Goal: Information Seeking & Learning: Learn about a topic

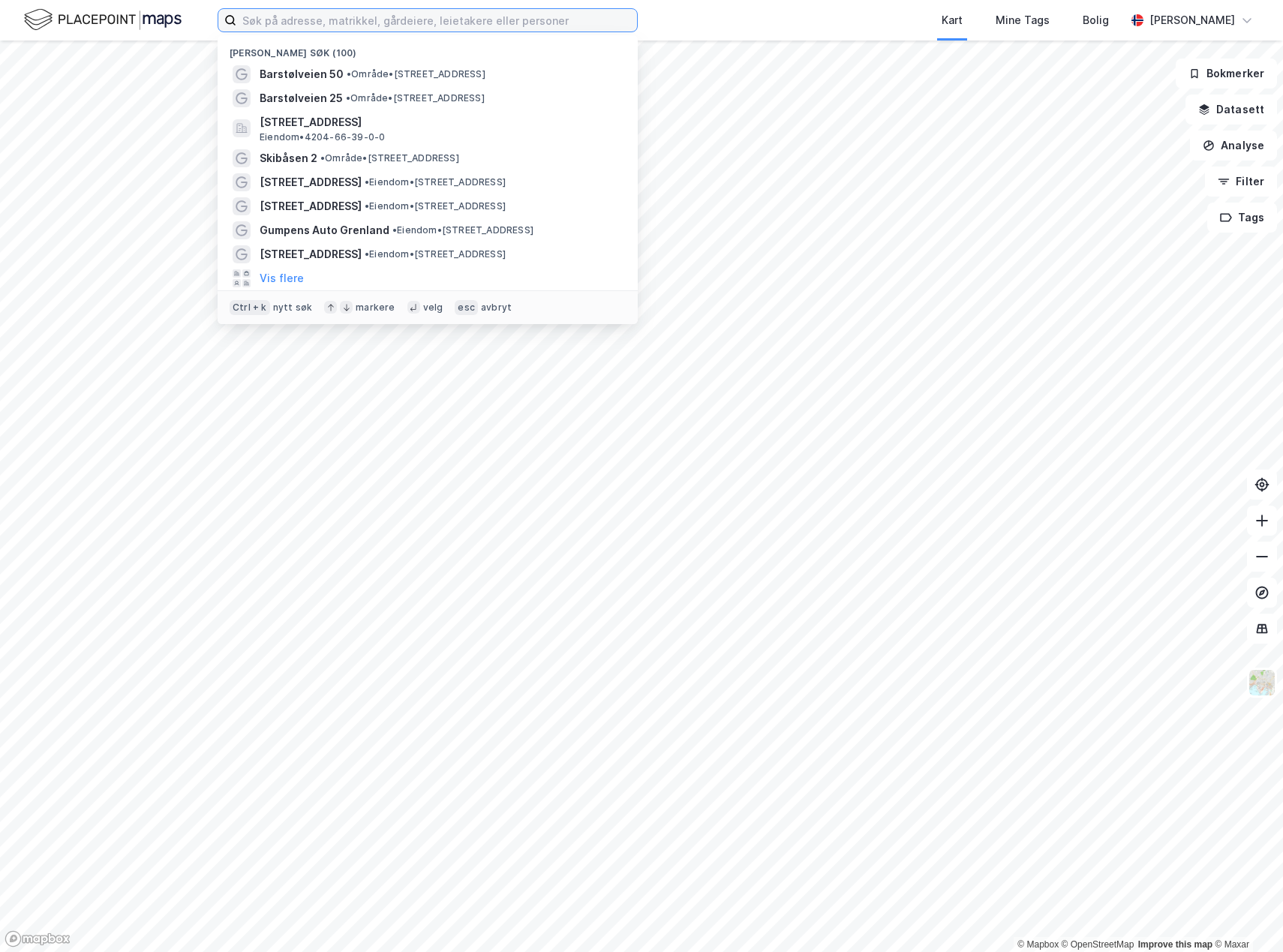
click at [545, 24] on input at bounding box center [436, 20] width 401 height 23
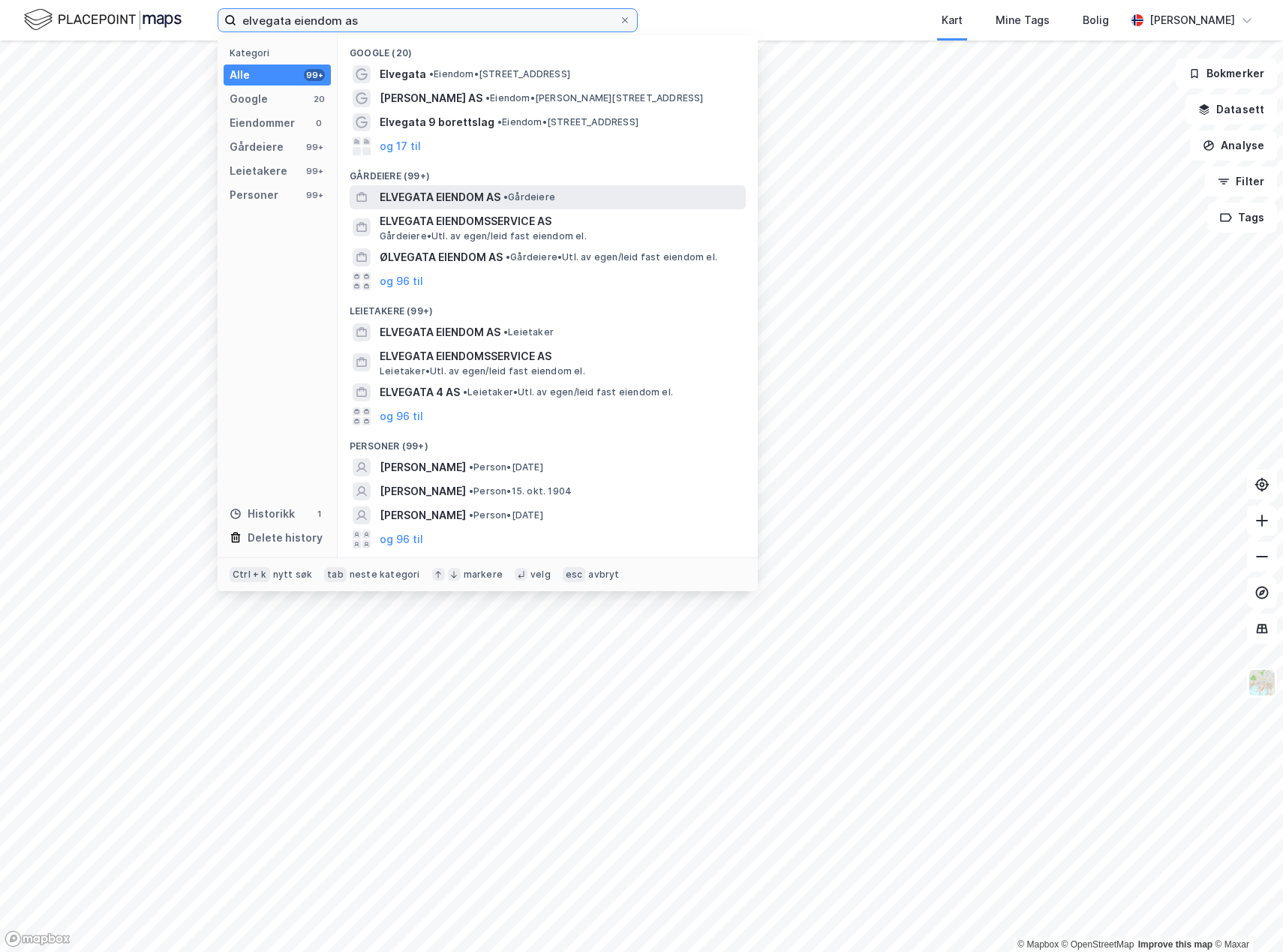
type input "elvegata eiendom as"
click at [414, 191] on span "ELVEGATA EIENDOM AS" at bounding box center [440, 197] width 121 height 18
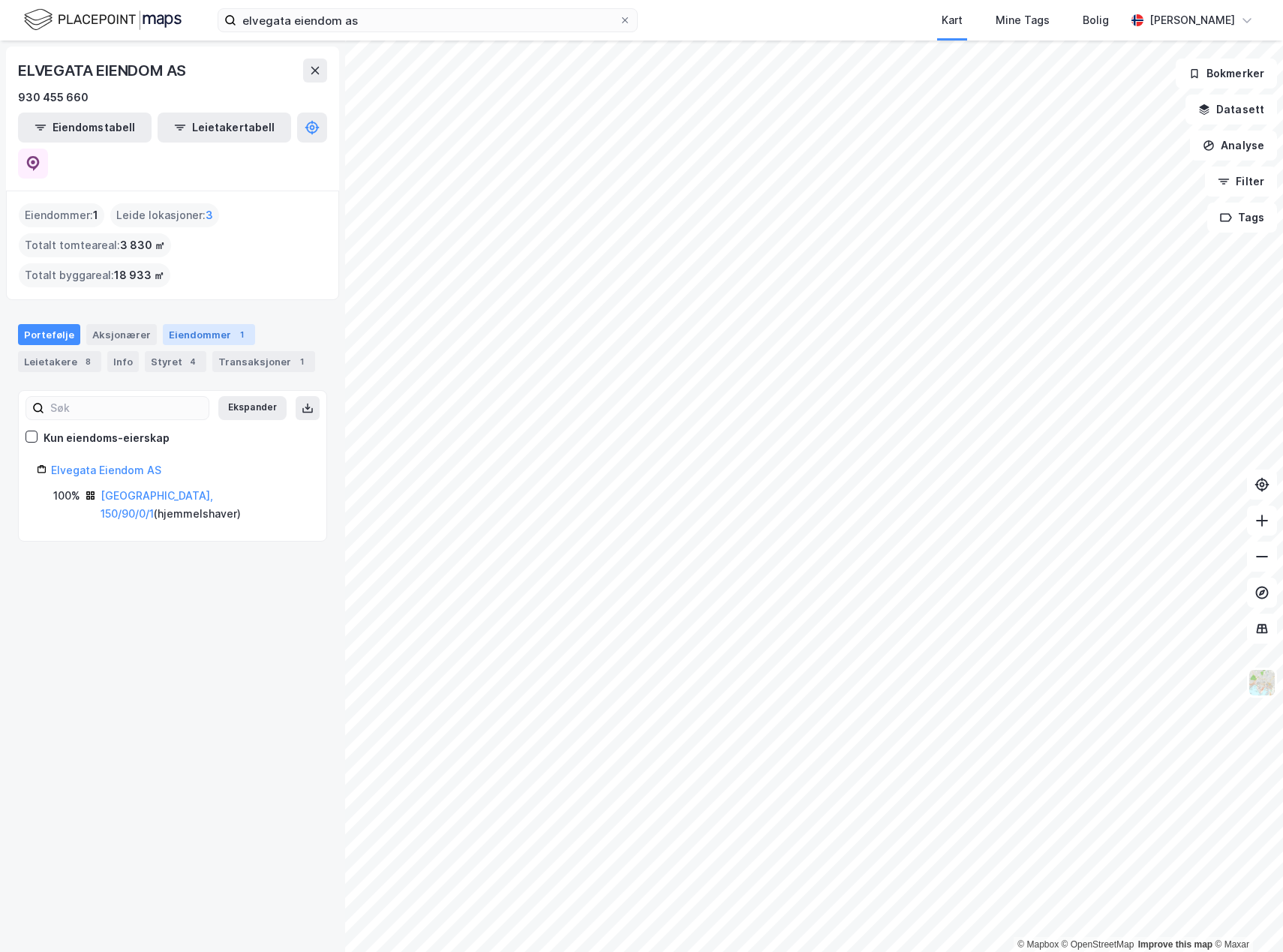
click at [194, 324] on div "Eiendommer 1" at bounding box center [209, 334] width 93 height 21
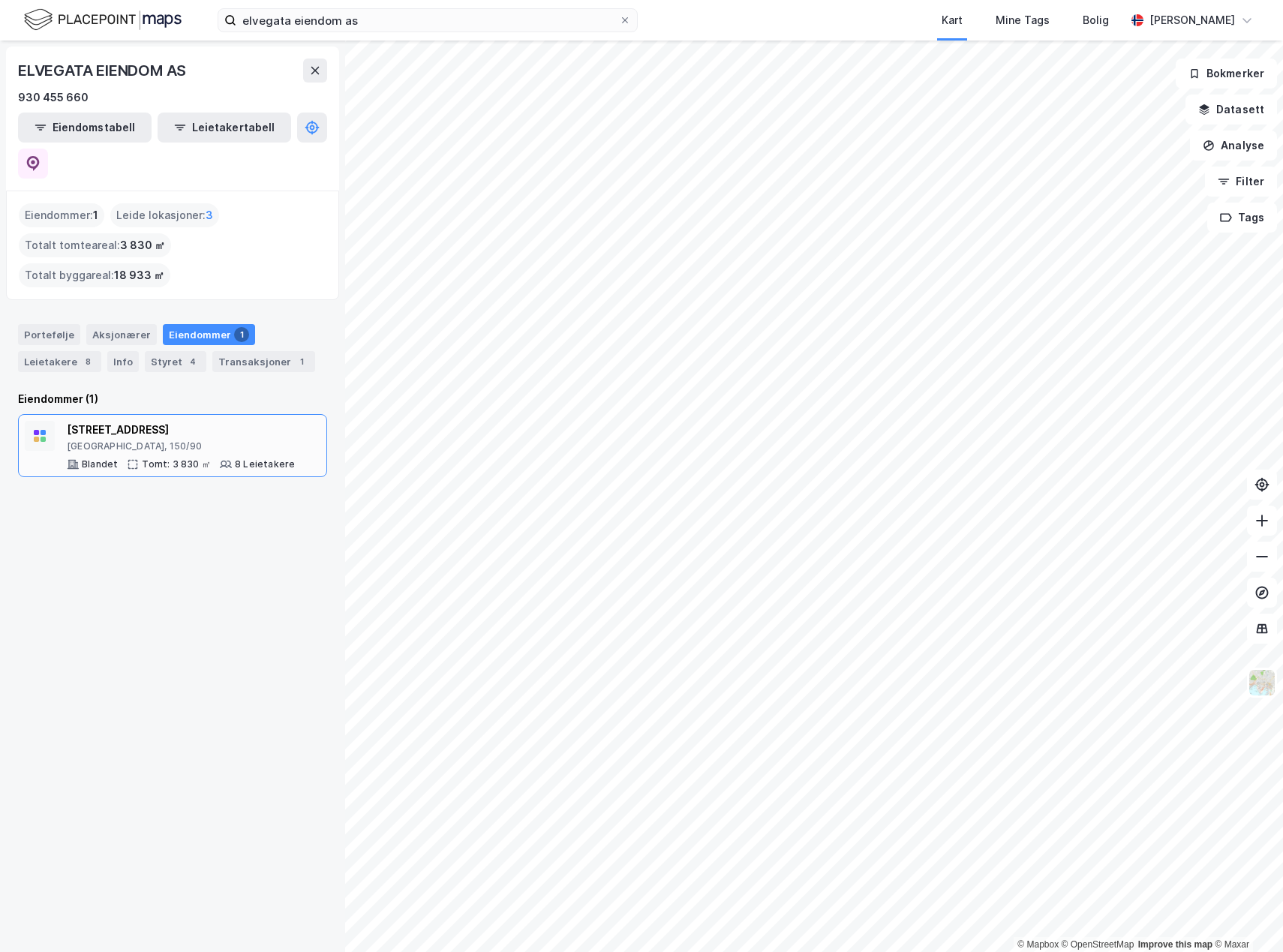
click at [118, 421] on div "[STREET_ADDRESS]" at bounding box center [180, 430] width 228 height 18
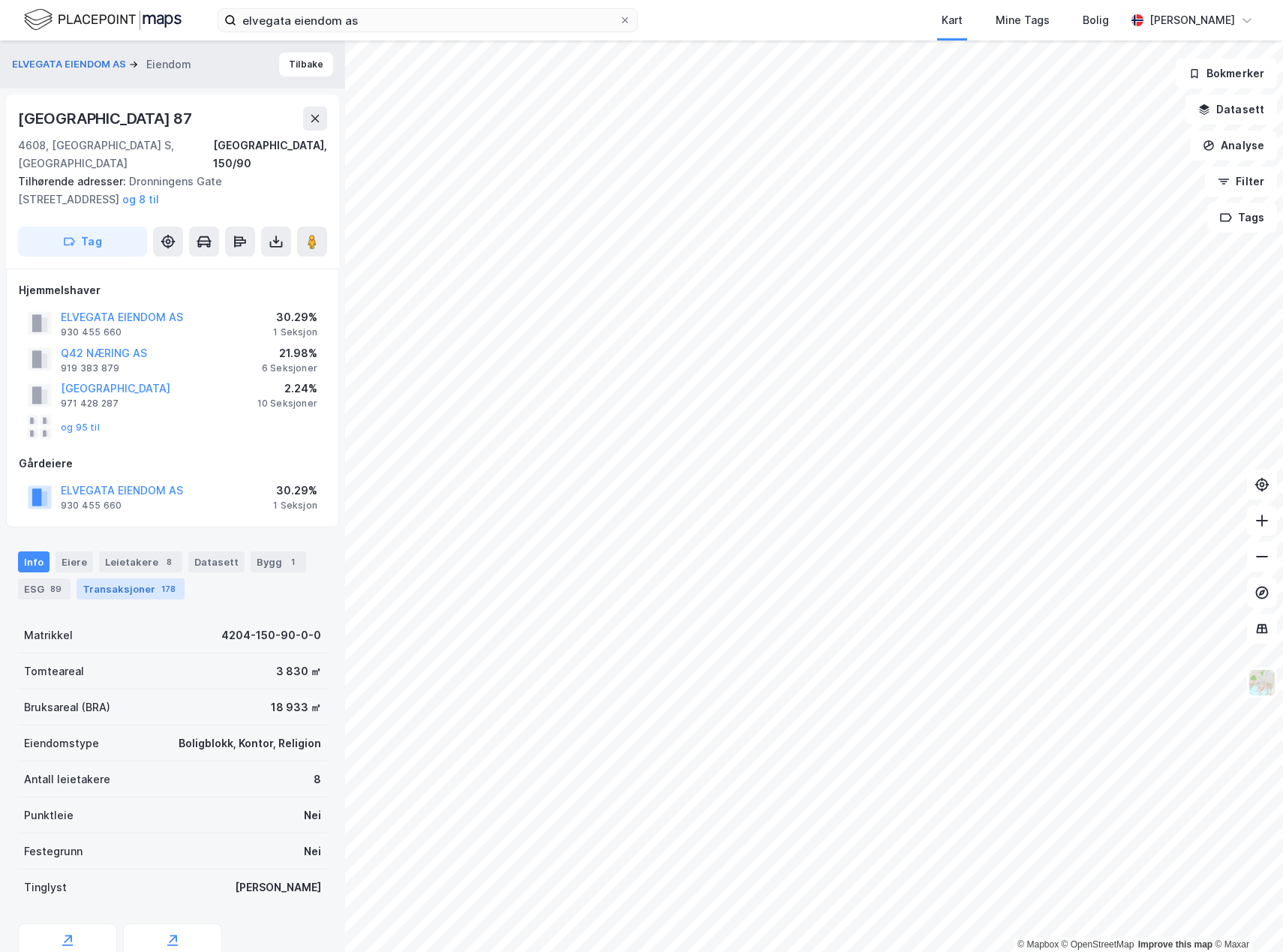
click at [131, 579] on div "Transaksjoner 178" at bounding box center [130, 589] width 108 height 21
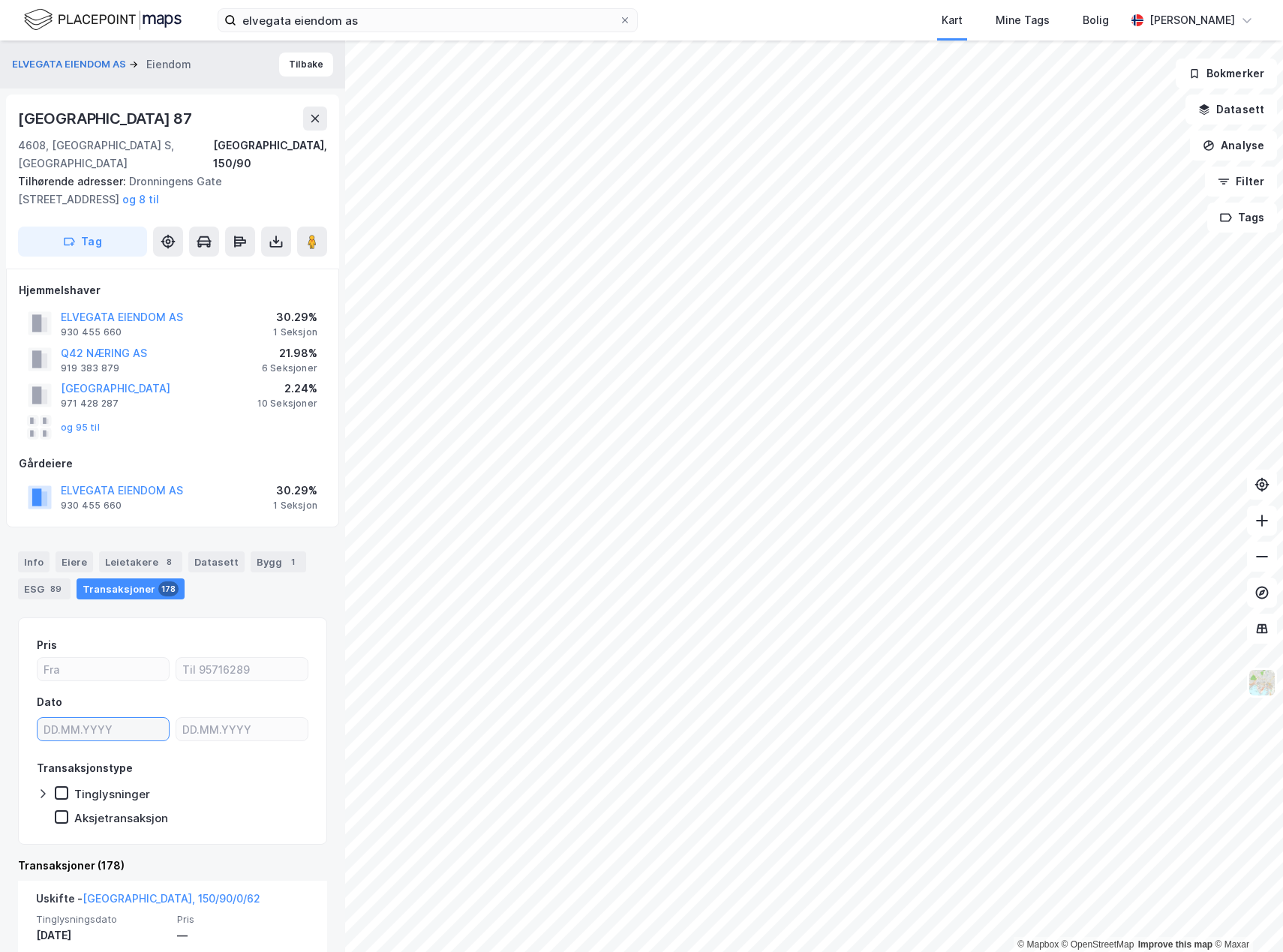
type input "DD.MM.YYYY"
click at [111, 718] on input "DD.MM.YYYY" at bounding box center [103, 729] width 131 height 23
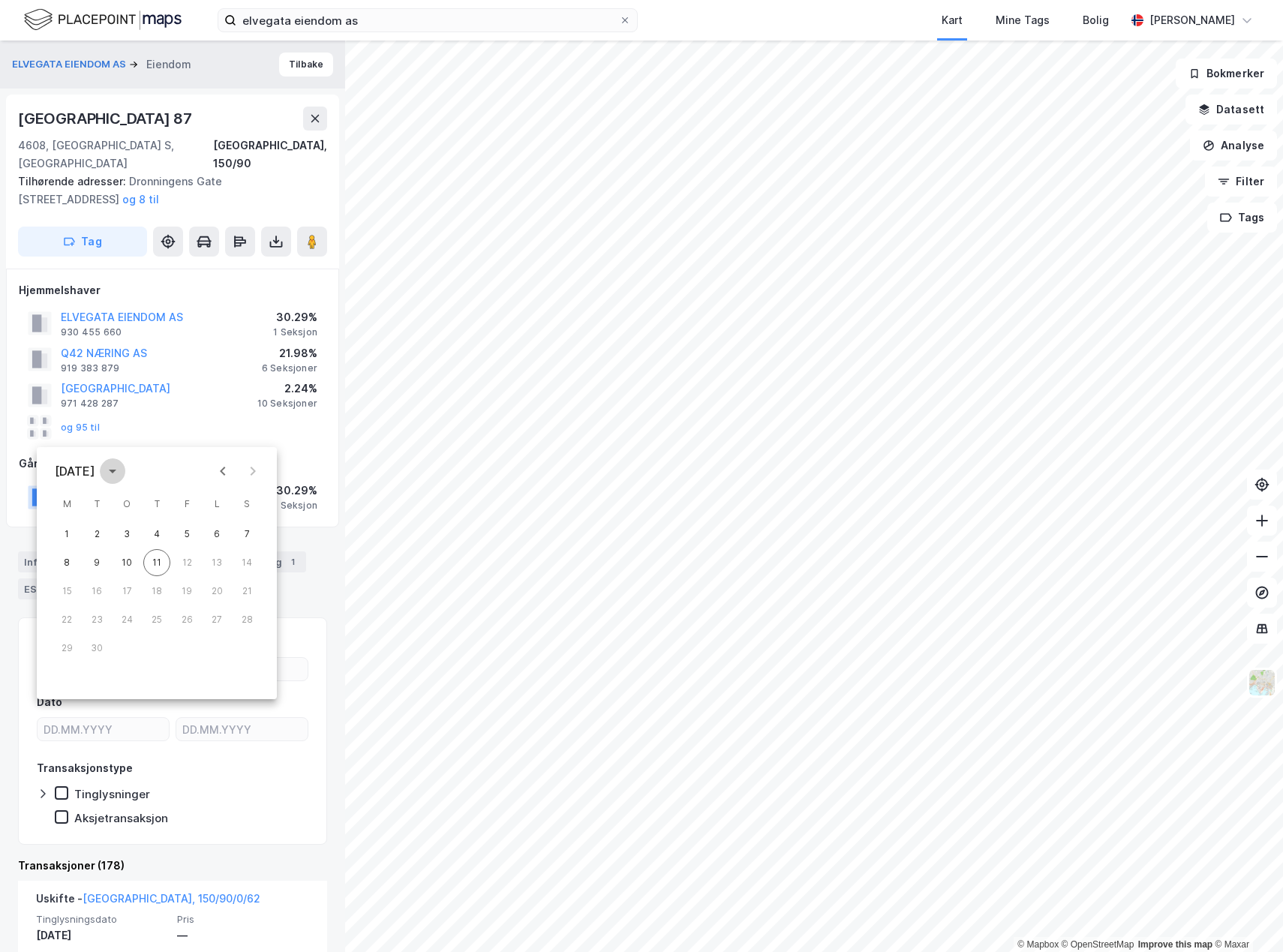
click at [122, 467] on icon "calendar view is open, switch to year view" at bounding box center [113, 471] width 18 height 18
click at [228, 550] on button "2023" at bounding box center [244, 558] width 54 height 27
click at [95, 475] on div "[DATE]" at bounding box center [75, 471] width 41 height 18
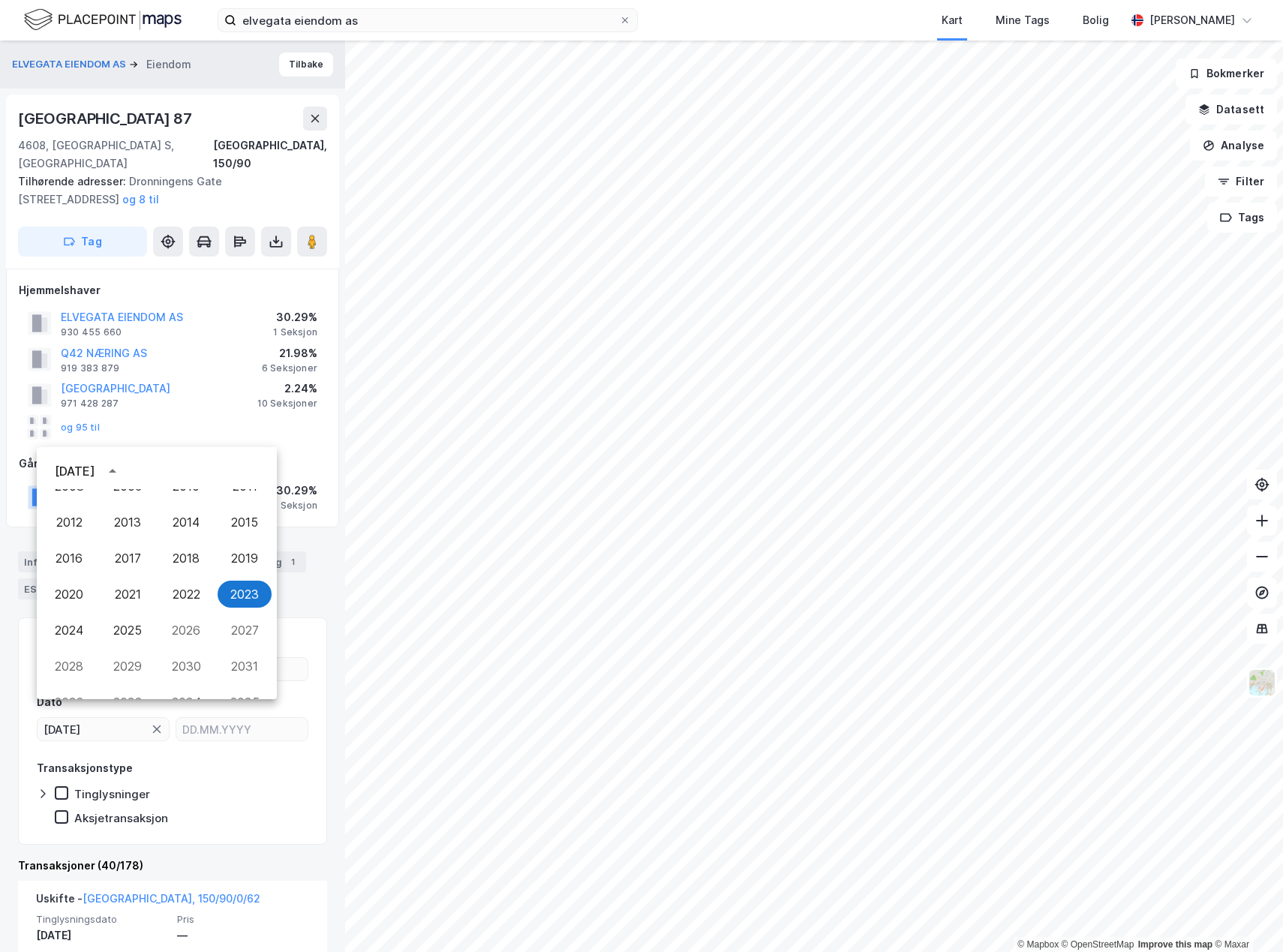
click at [66, 475] on div "[DATE]" at bounding box center [75, 471] width 41 height 18
click at [217, 471] on icon "Previous month" at bounding box center [223, 471] width 18 height 18
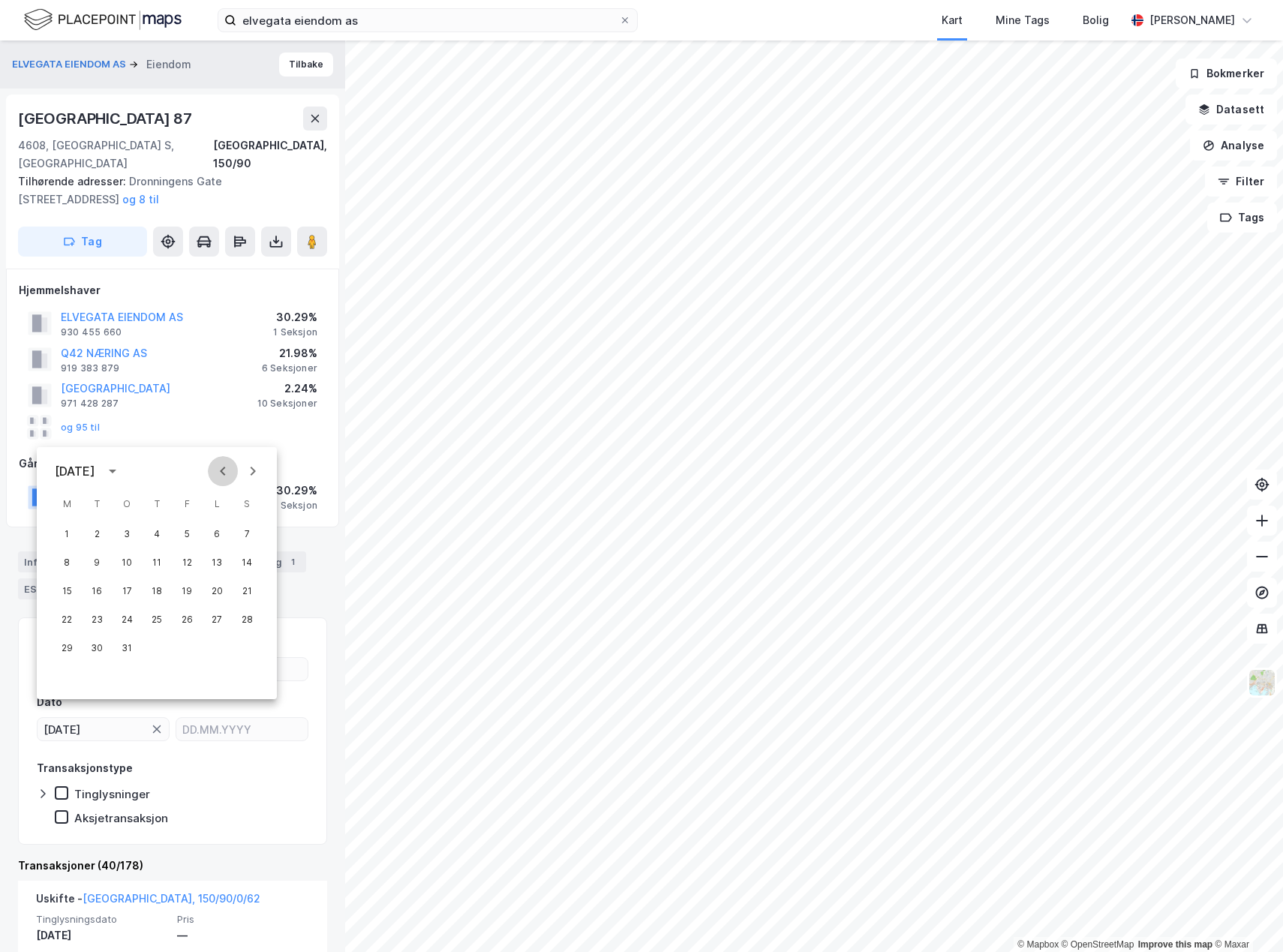
click at [217, 471] on icon "Previous month" at bounding box center [223, 471] width 18 height 18
click at [245, 530] on button "1" at bounding box center [247, 534] width 27 height 27
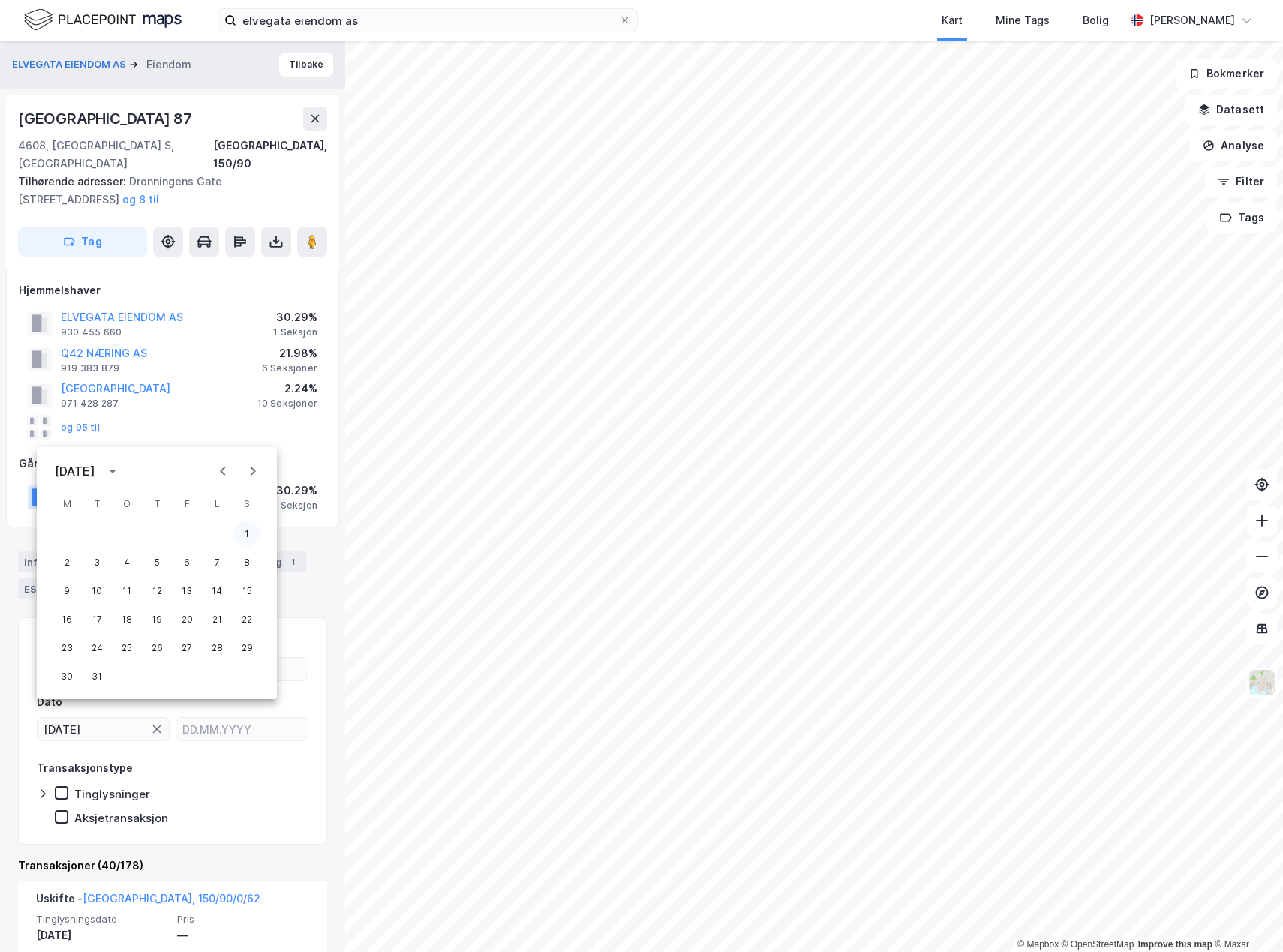
type input "[DATE]"
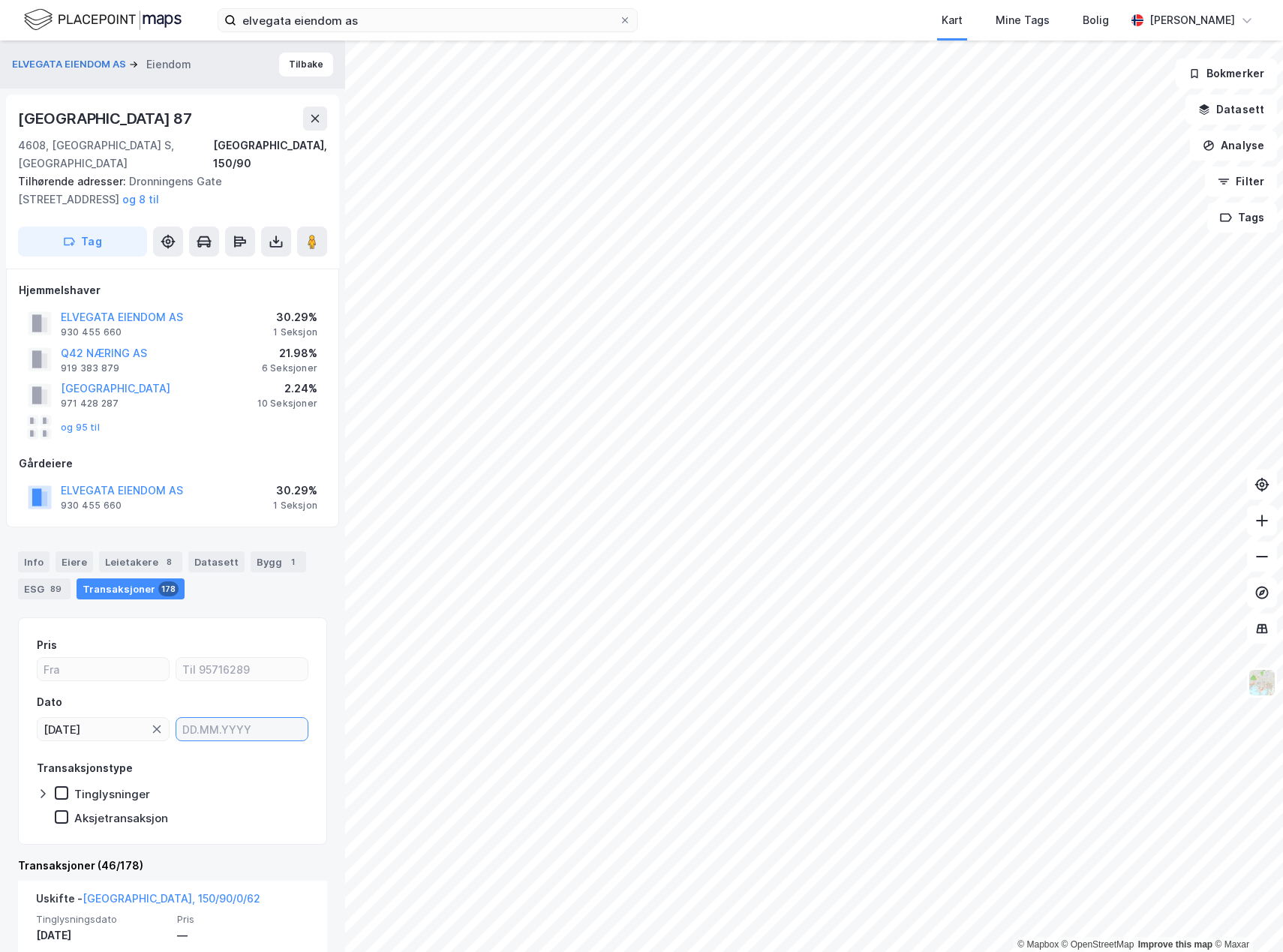
type input "DD.MM.YYYY"
click at [255, 718] on input "DD.MM.YYYY" at bounding box center [242, 729] width 131 height 23
click at [234, 475] on div "[DATE]" at bounding box center [211, 471] width 45 height 18
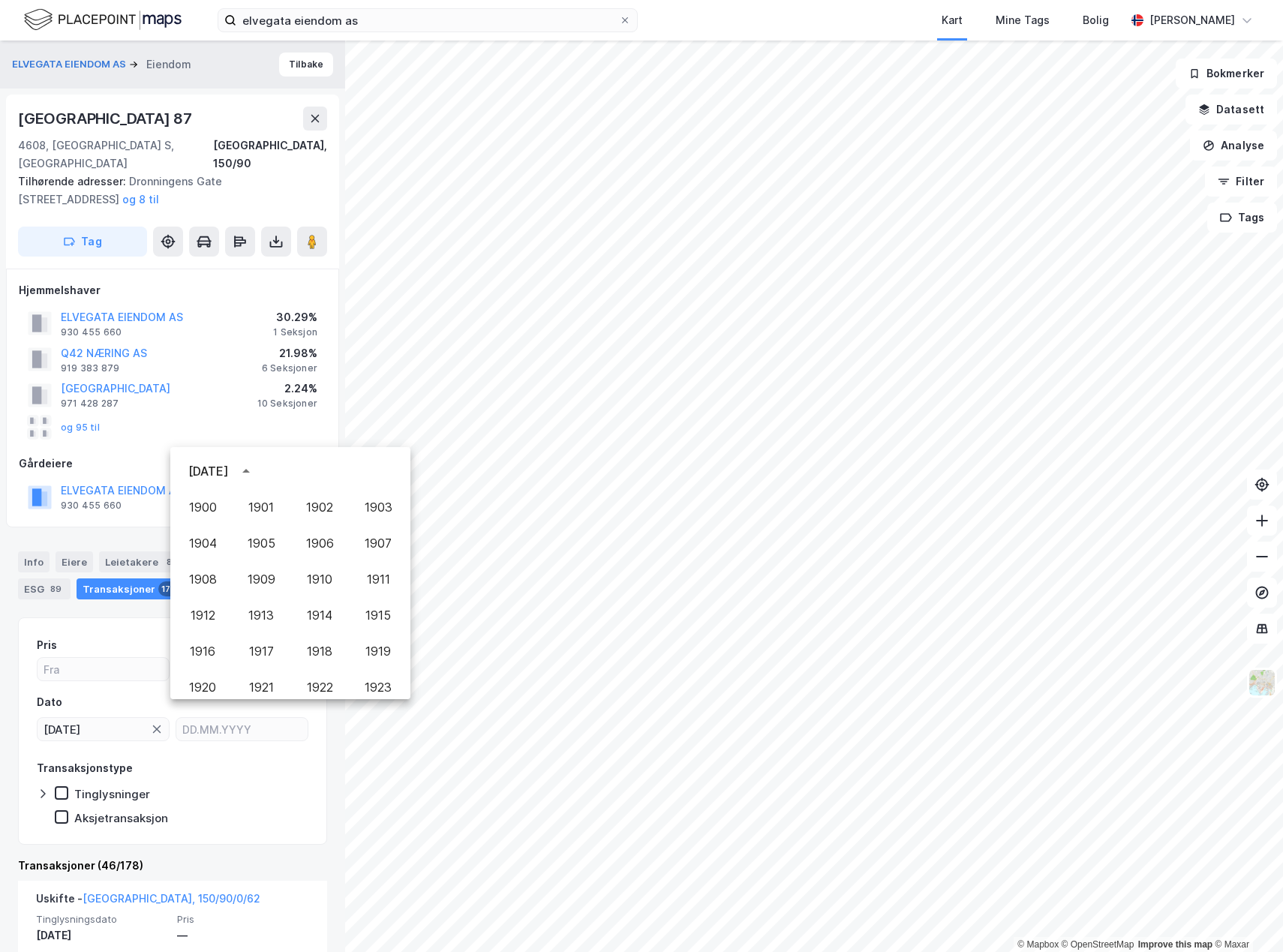
scroll to position [1029, 0]
click at [364, 551] on button "2023" at bounding box center [377, 558] width 54 height 27
type input "[DATE]"
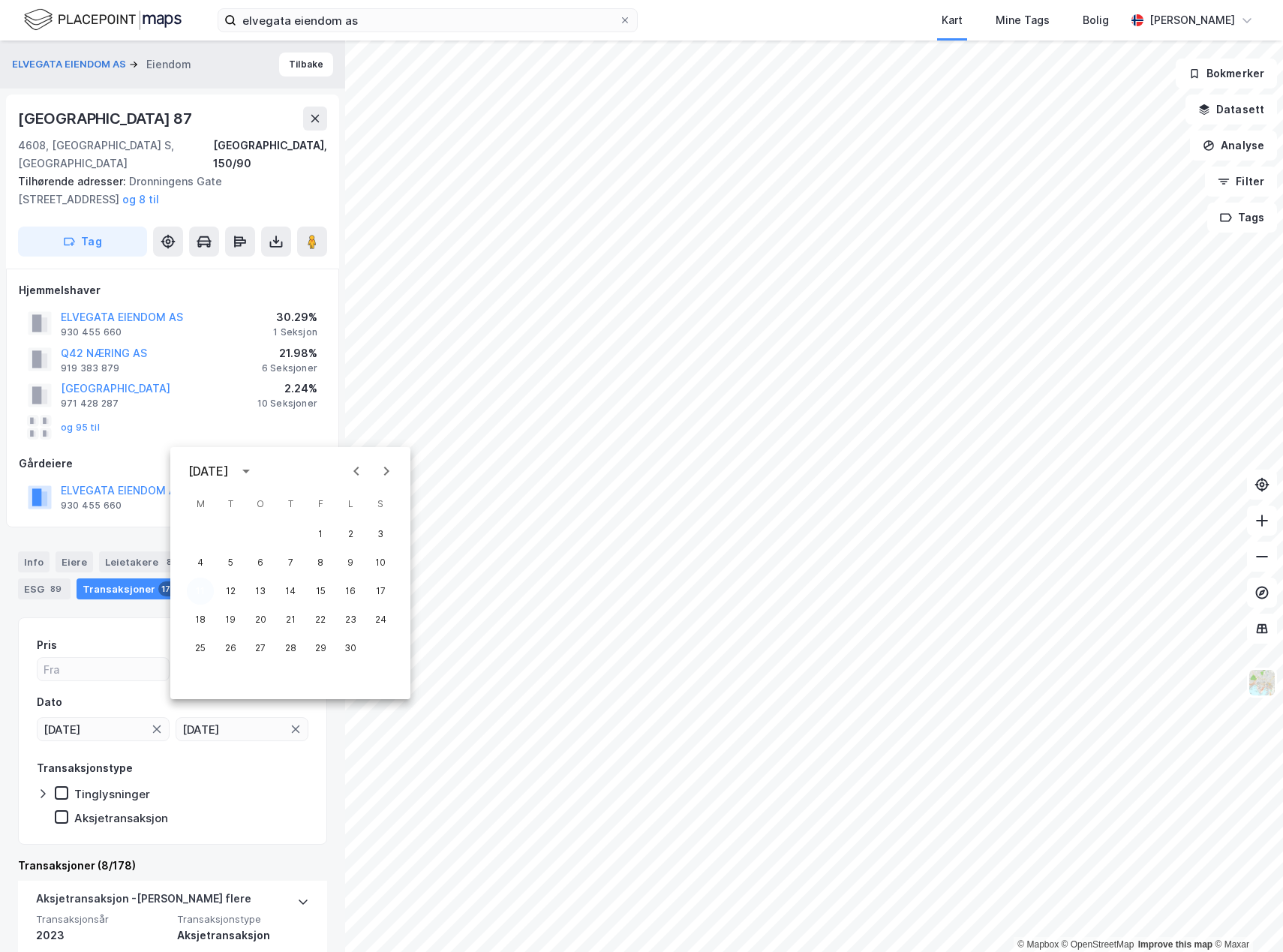
click at [206, 591] on button "11" at bounding box center [201, 591] width 27 height 27
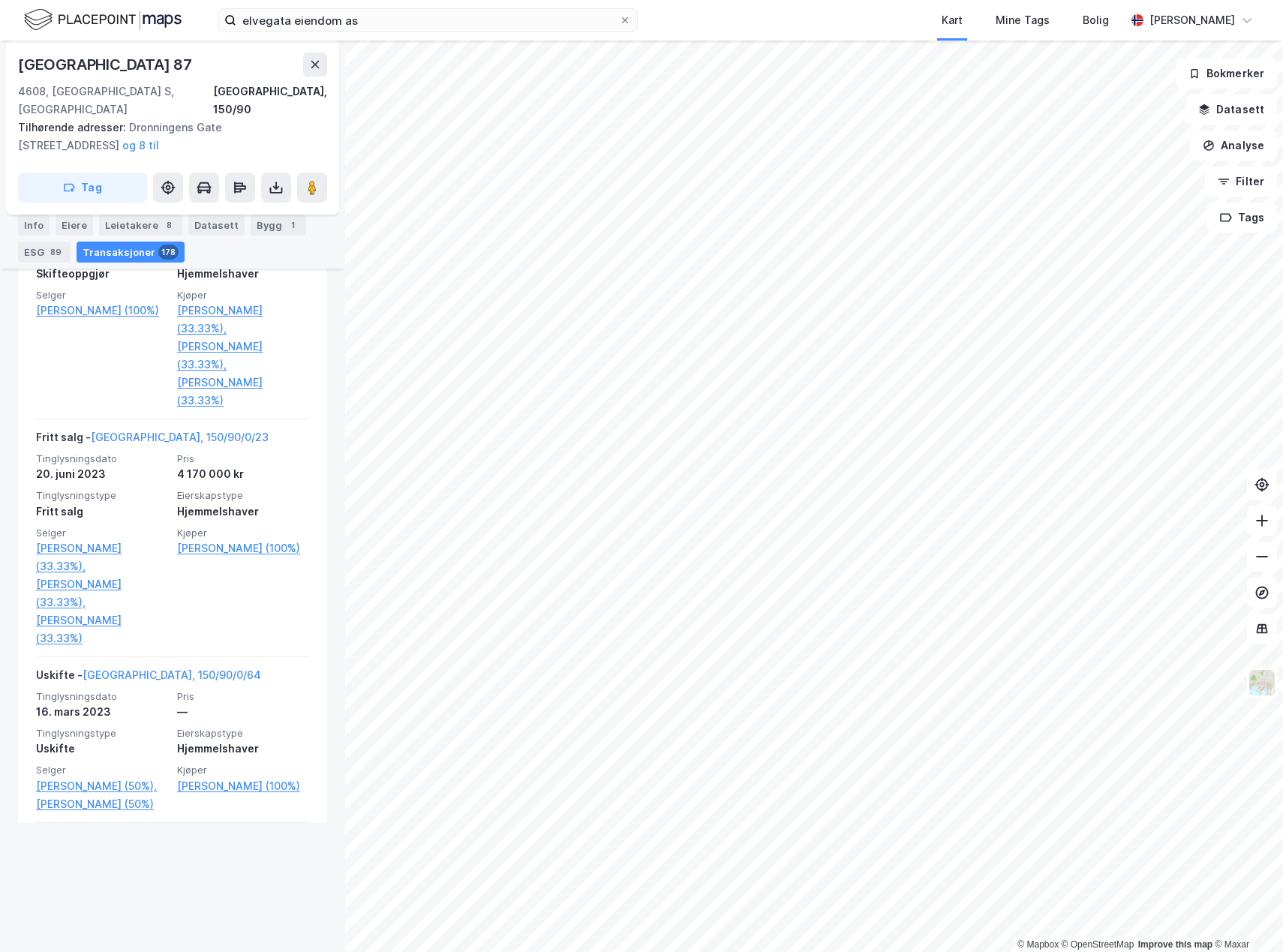
scroll to position [2117, 0]
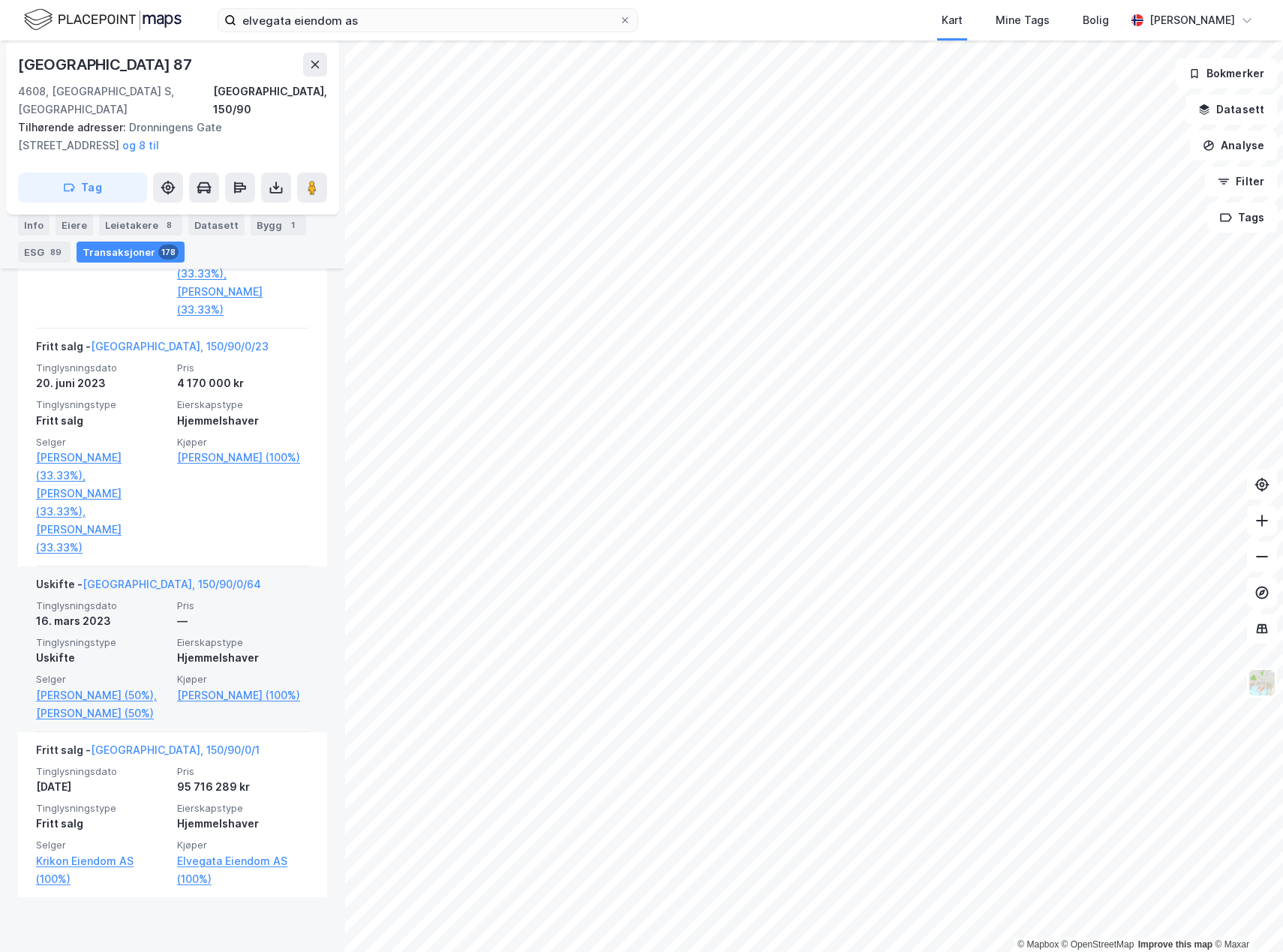
click at [304, 732] on div "Uskifte - [GEOGRAPHIC_DATA], 150/90/0/64 Tinglysningsdato [DATE] Pris — Tinglys…" at bounding box center [173, 649] width 309 height 165
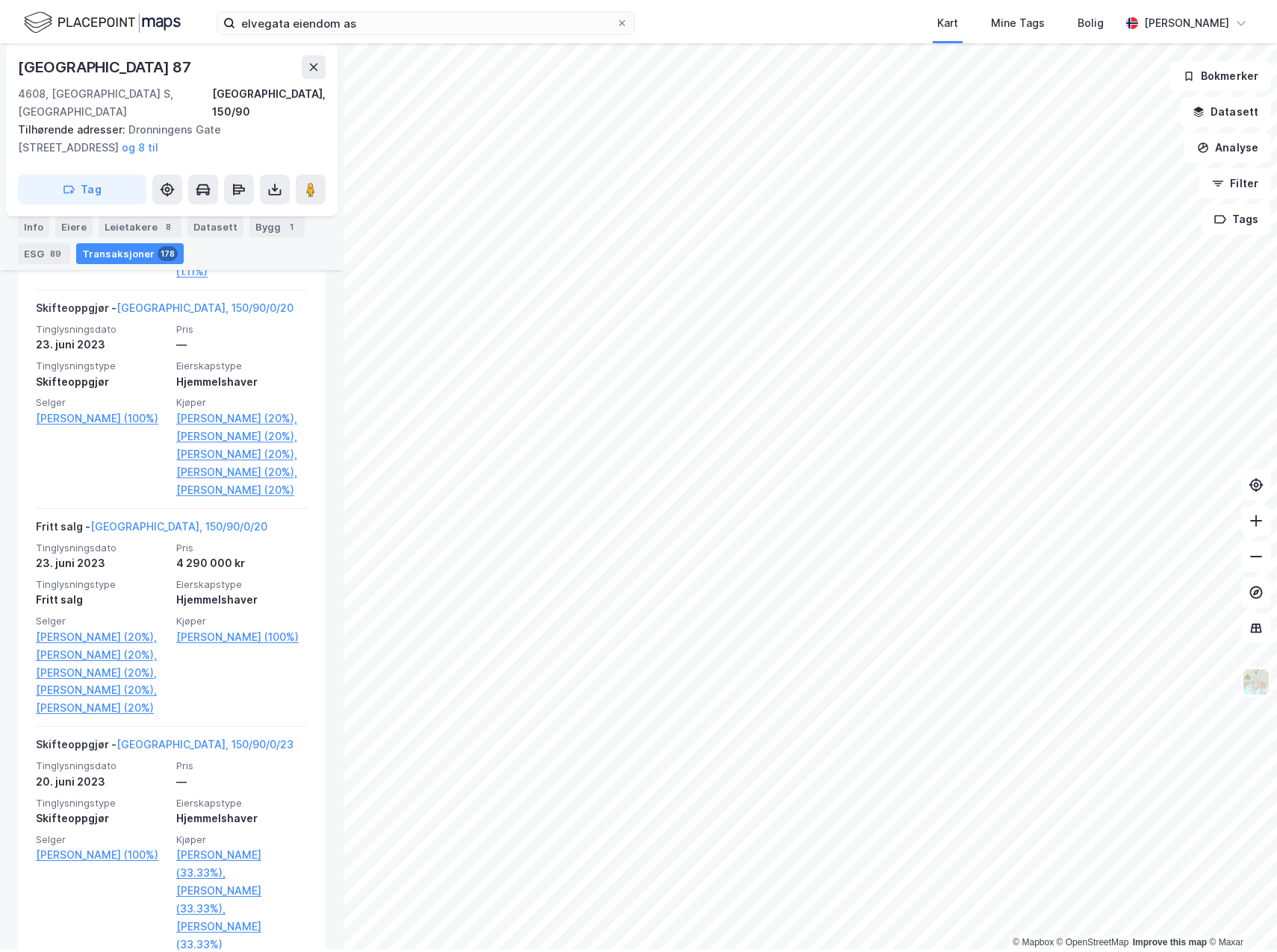
scroll to position [1435, 0]
